Goal: Task Accomplishment & Management: Use online tool/utility

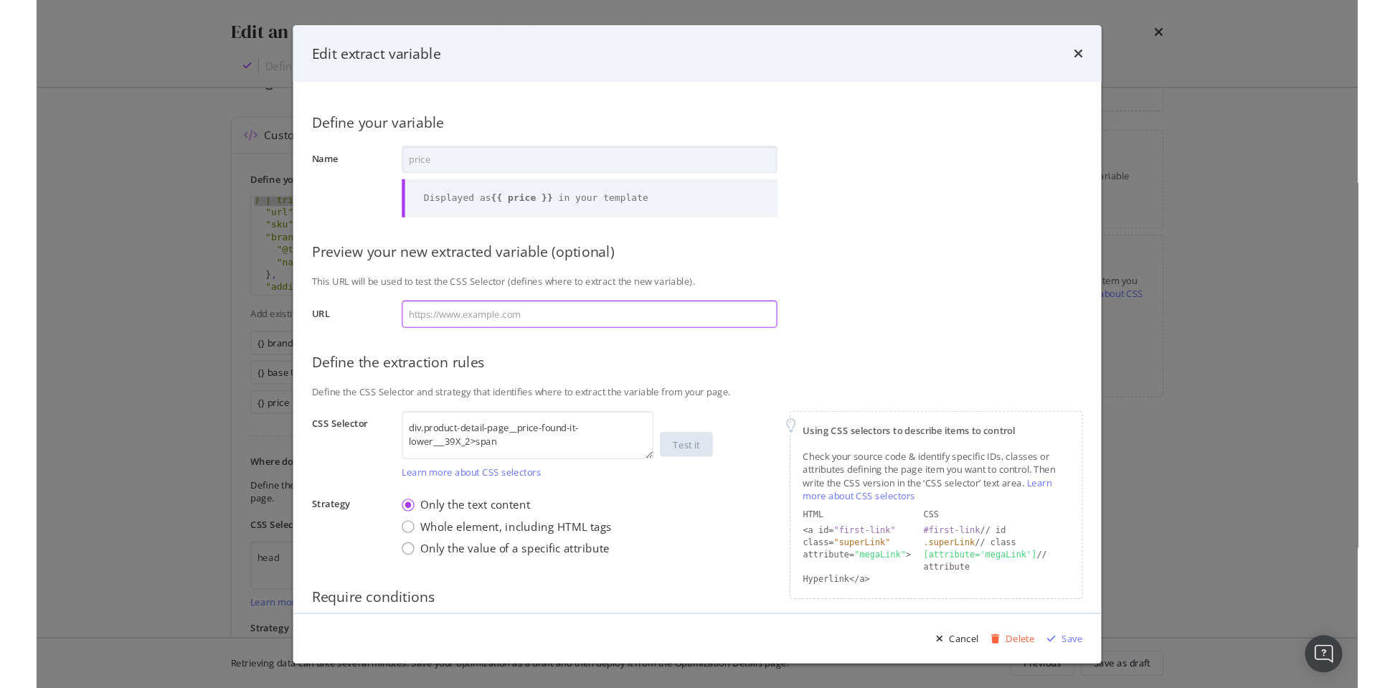
scroll to position [83, 0]
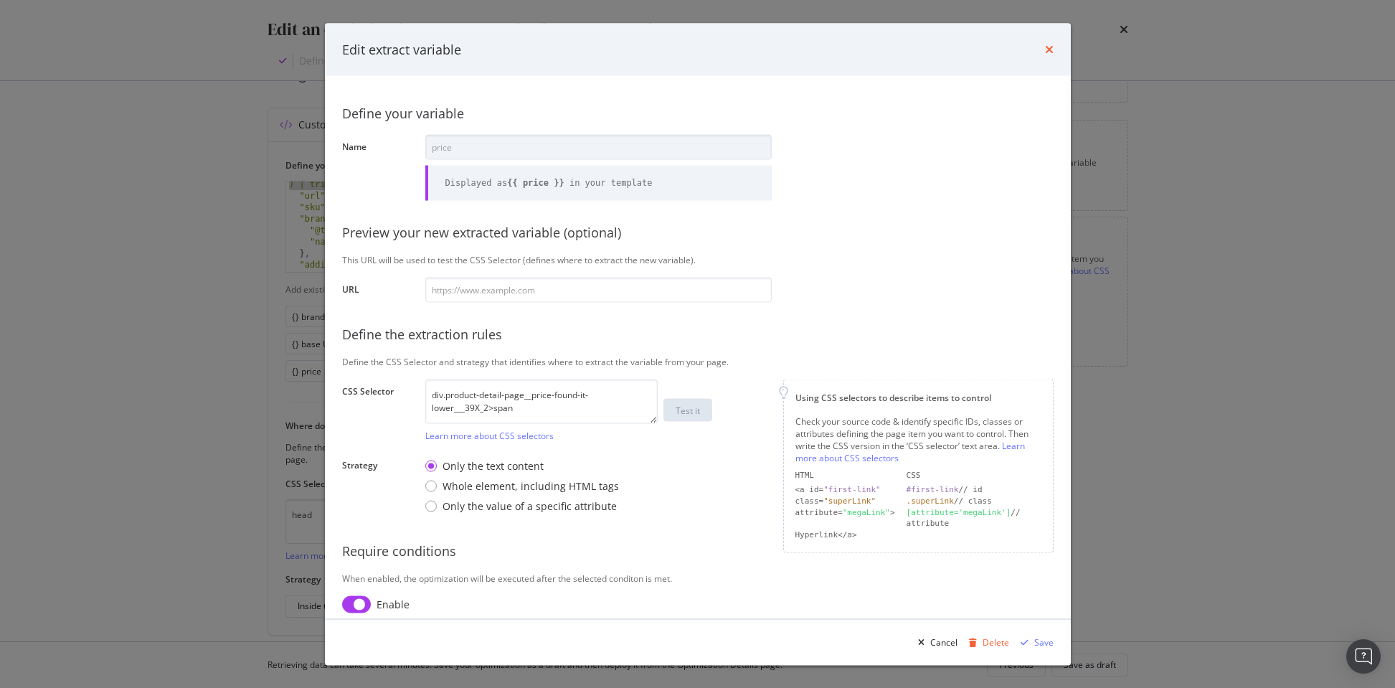
click at [1050, 47] on icon "times" at bounding box center [1049, 49] width 9 height 11
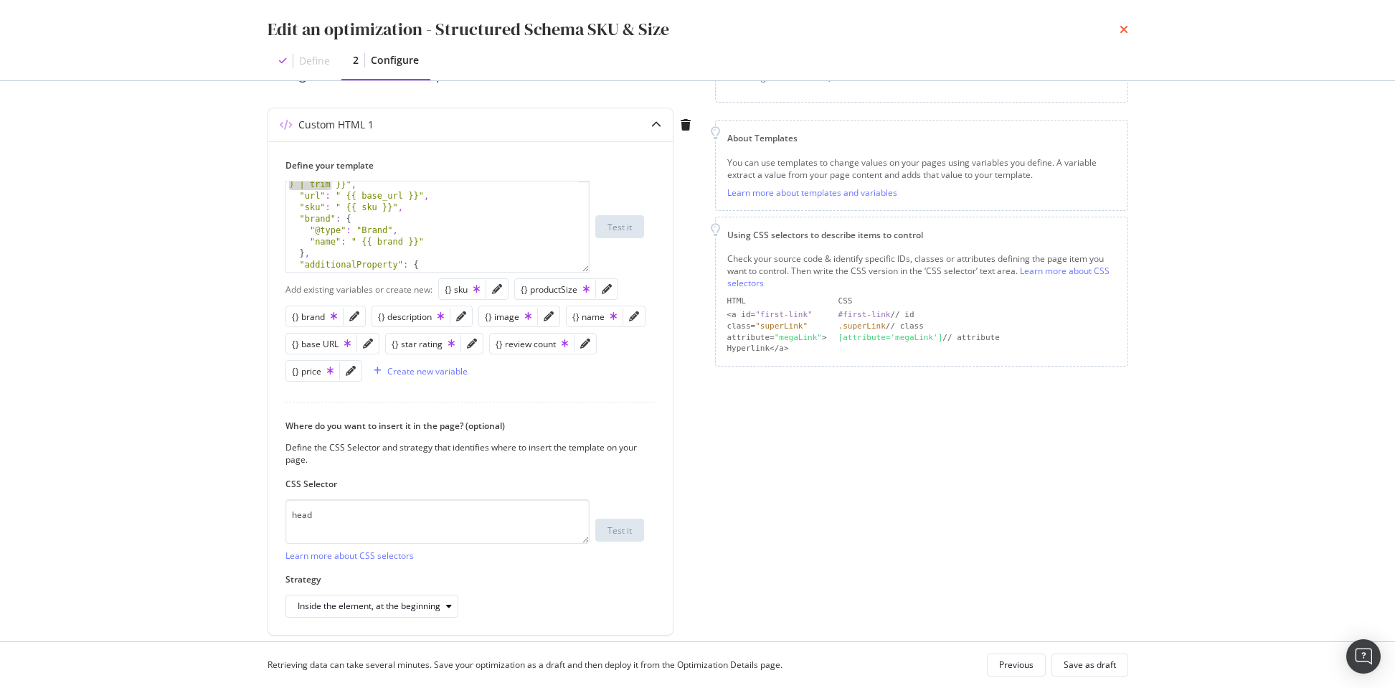
click at [1123, 29] on icon "times" at bounding box center [1123, 29] width 9 height 11
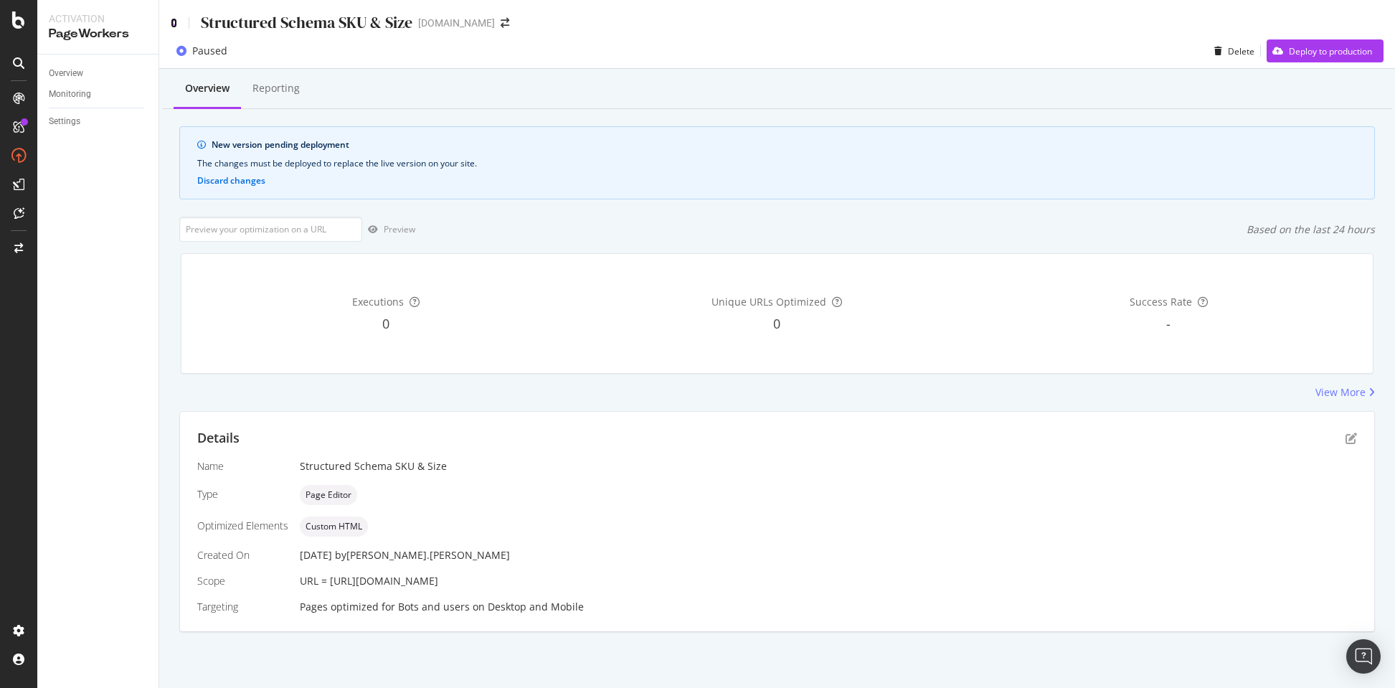
click at [172, 23] on icon at bounding box center [174, 23] width 6 height 10
